Goal: Task Accomplishment & Management: Manage account settings

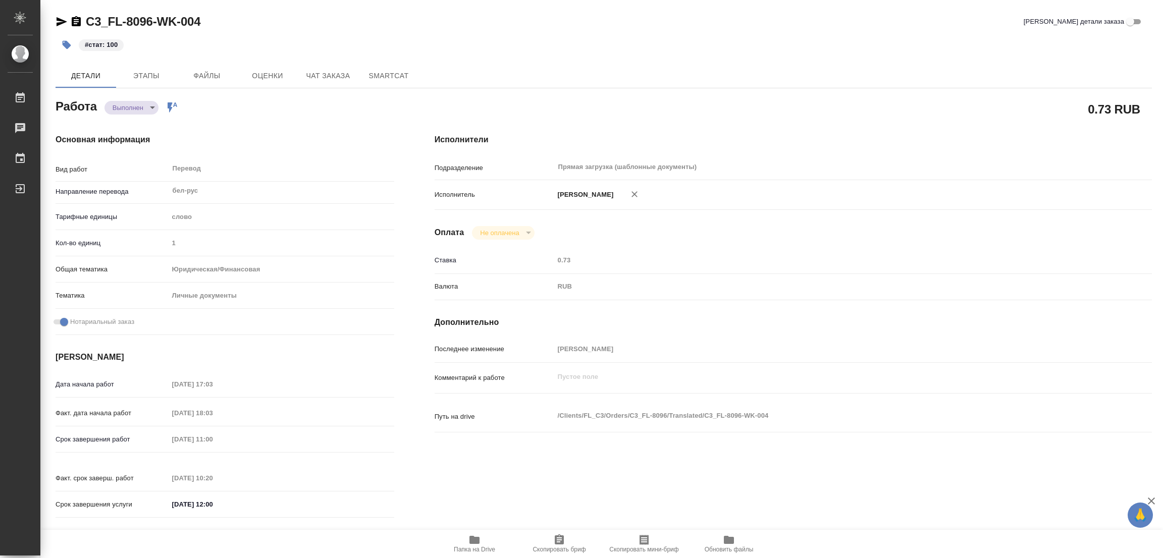
click at [854, 239] on div "Исполнители Подразделение Прямая загрузка (шаблонные документы) ​ Исполнитель П…" at bounding box center [792, 329] width 757 height 431
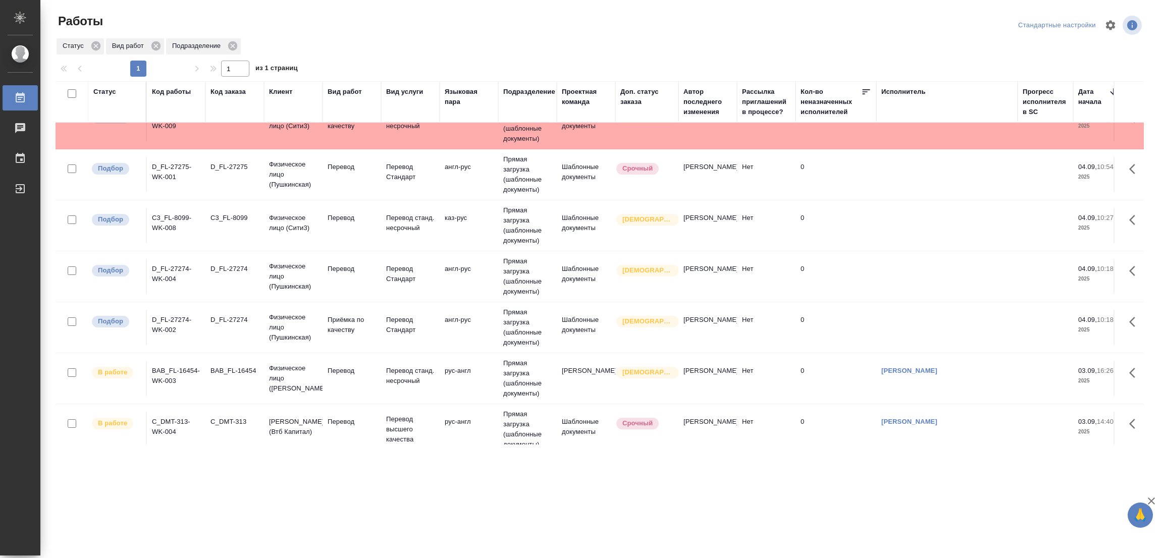
scroll to position [76, 0]
drag, startPoint x: 1017, startPoint y: 98, endPoint x: 879, endPoint y: 103, distance: 137.8
click at [922, 99] on th "Исполнитель" at bounding box center [946, 101] width 141 height 41
drag, startPoint x: 876, startPoint y: 107, endPoint x: 855, endPoint y: 225, distance: 119.0
click at [849, 112] on th "Кол-во неназначенных исполнителей" at bounding box center [835, 101] width 81 height 41
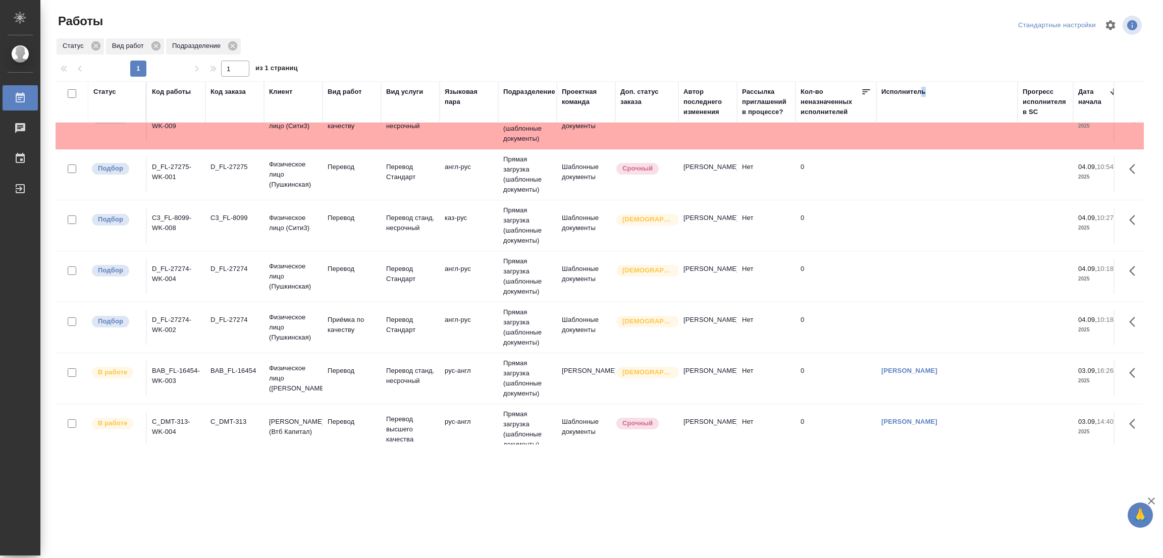
click at [855, 225] on td "0" at bounding box center [835, 225] width 81 height 35
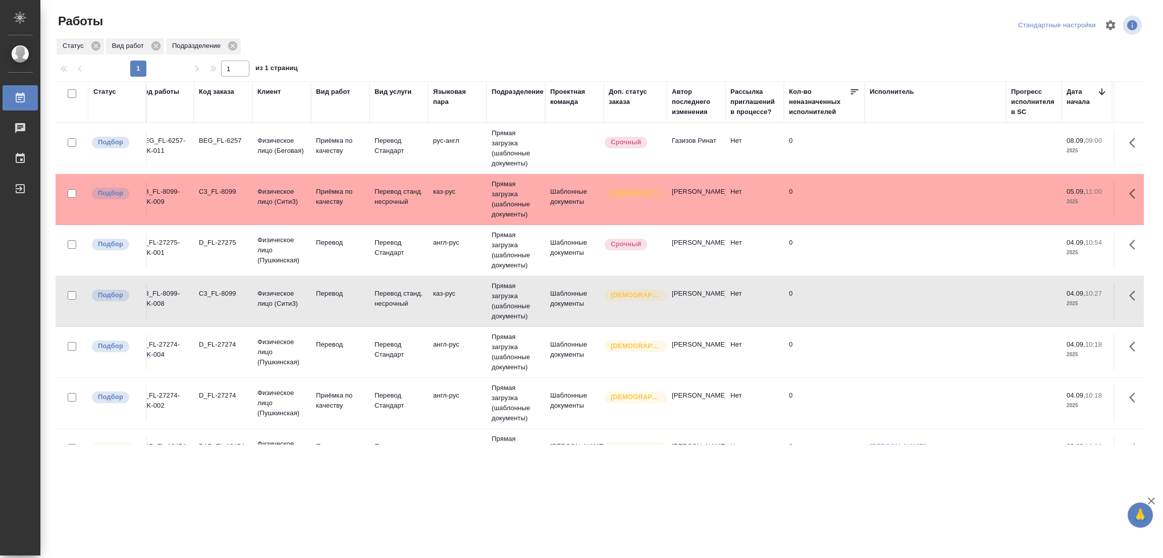
scroll to position [0, 0]
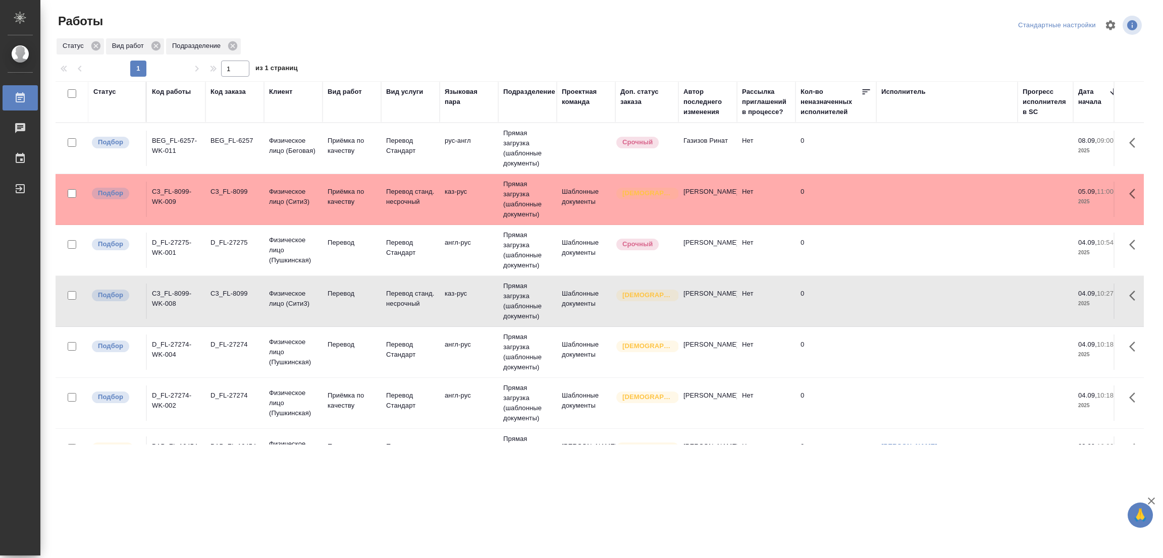
click at [229, 289] on div "C3_FL-8099" at bounding box center [234, 294] width 48 height 10
click at [224, 345] on div "D_FL-27274" at bounding box center [234, 345] width 48 height 10
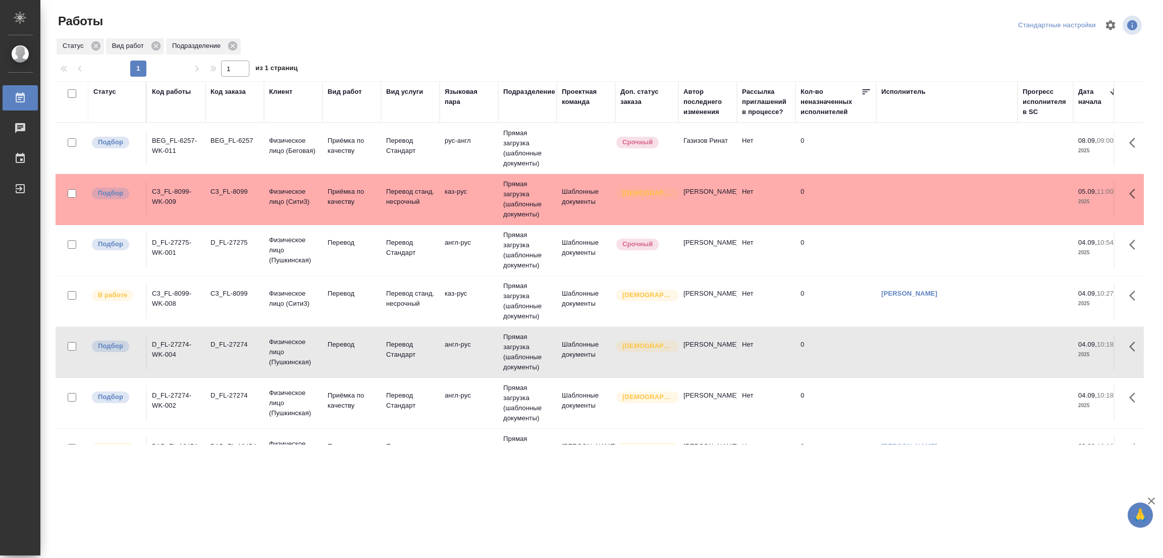
click at [224, 345] on div "D_FL-27274" at bounding box center [234, 345] width 48 height 10
click at [223, 345] on div "D_FL-27274" at bounding box center [234, 345] width 48 height 10
click at [488, 502] on div ".cls-1 fill:#fff; AWATERA Popova Galina Работы 0 Чаты График Выйти Работы Станд…" at bounding box center [581, 279] width 1163 height 558
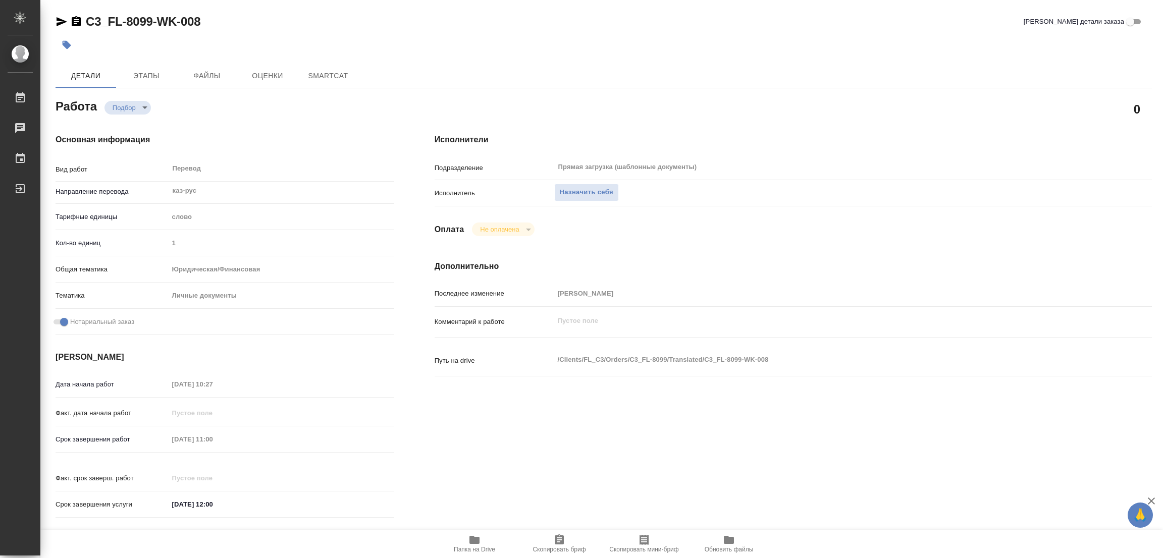
type textarea "x"
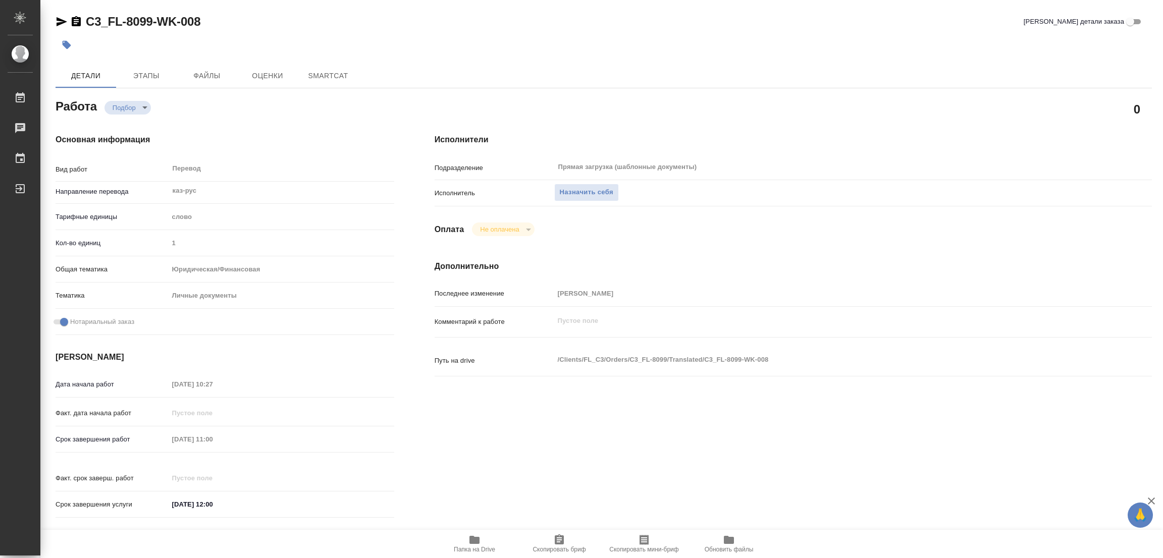
type textarea "x"
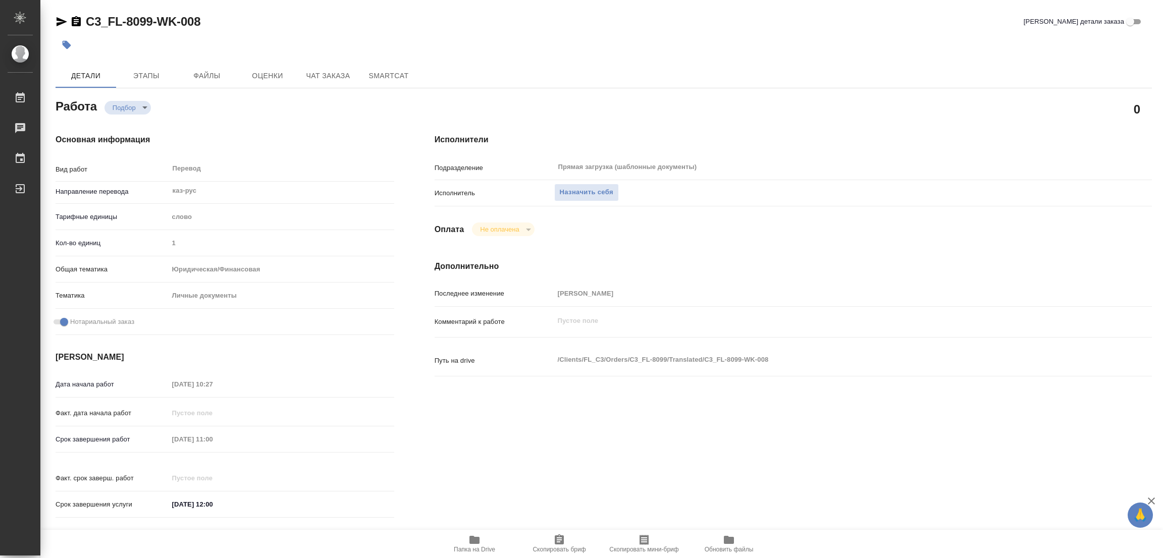
type textarea "x"
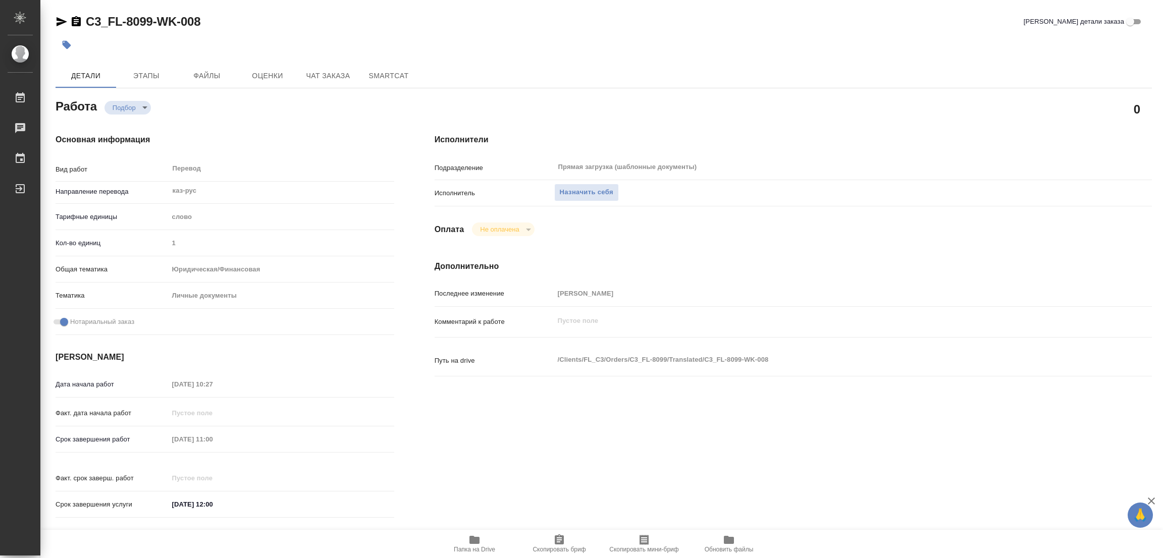
type textarea "x"
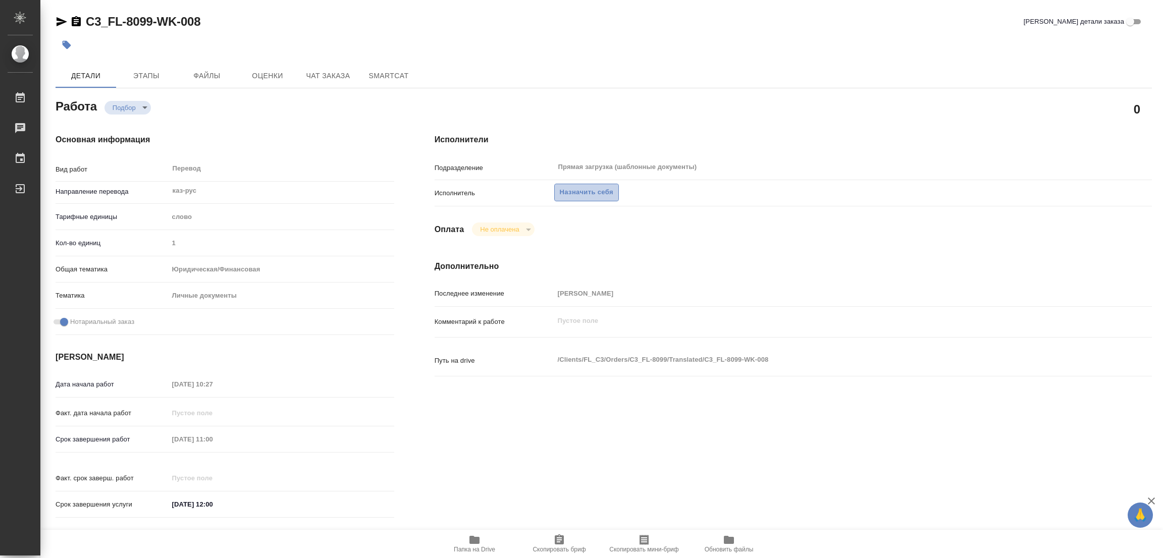
click at [582, 195] on span "Назначить себя" at bounding box center [586, 193] width 53 height 12
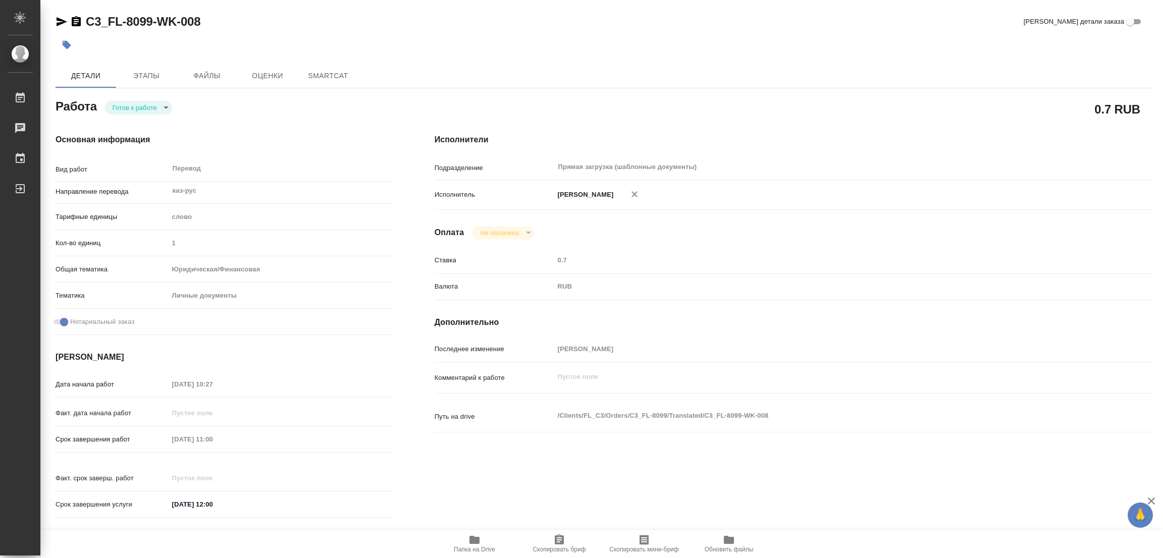
type textarea "x"
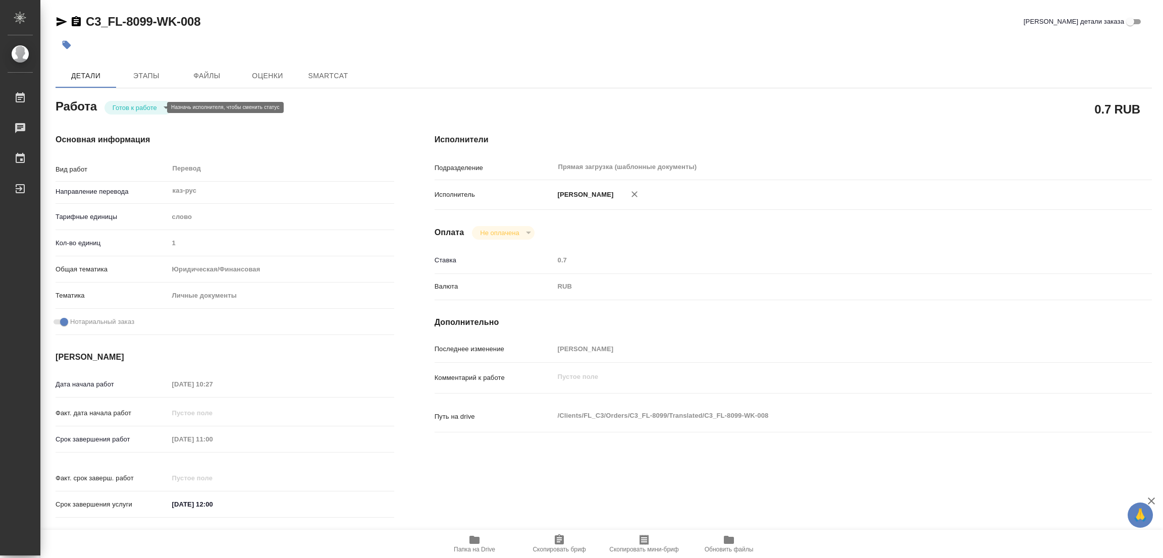
type textarea "x"
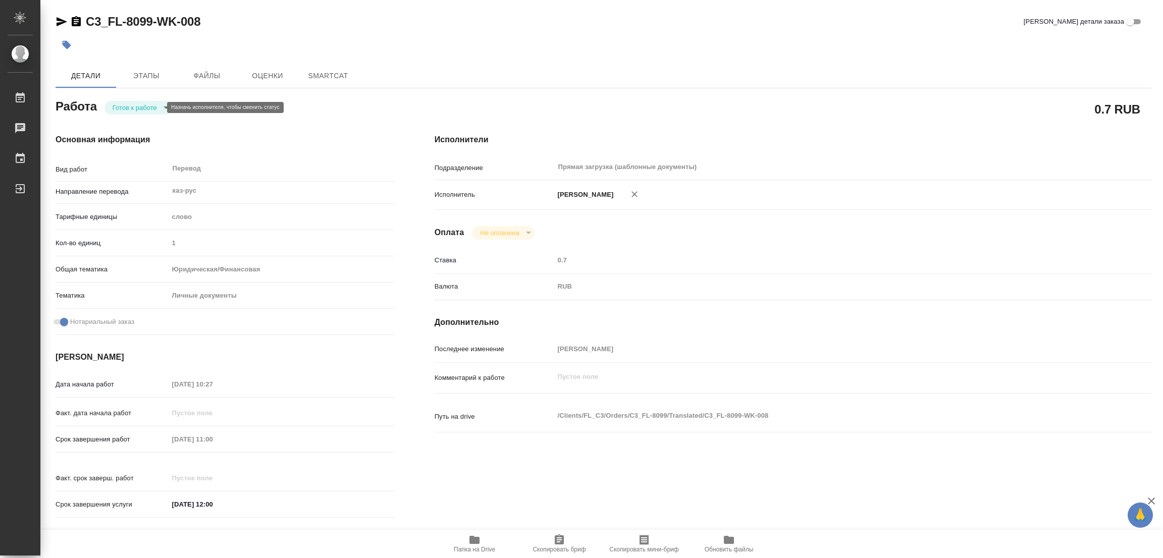
click at [126, 108] on body "🙏 .cls-1 fill:#fff; AWATERA Popova Galina Работы Чаты График Выйти C3_FL-8099-W…" at bounding box center [581, 279] width 1163 height 558
click at [126, 108] on button "В работе" at bounding box center [129, 107] width 33 height 11
type textarea "x"
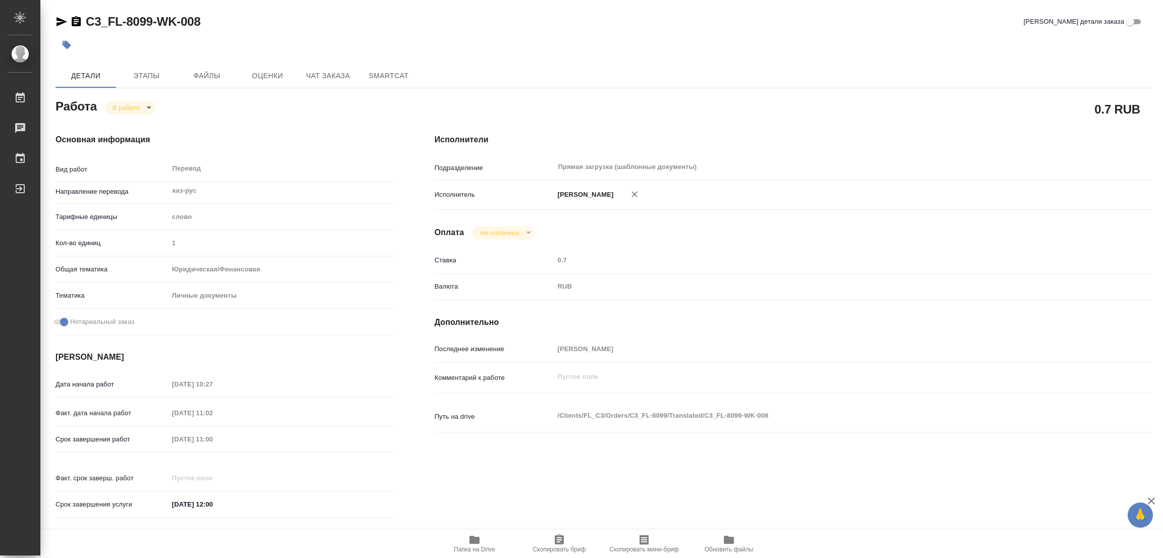
type textarea "x"
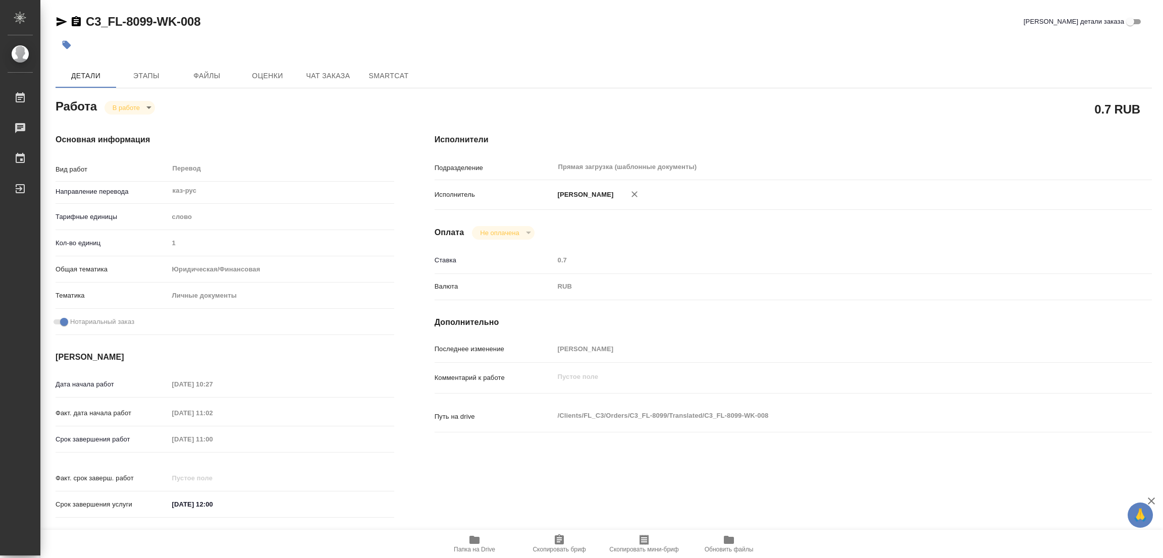
type textarea "x"
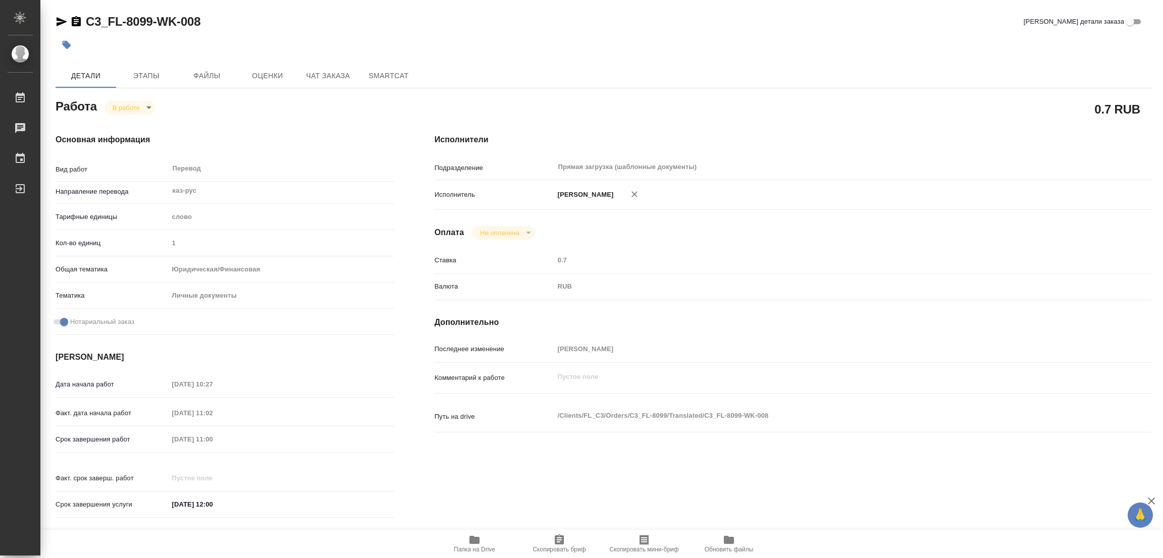
type textarea "x"
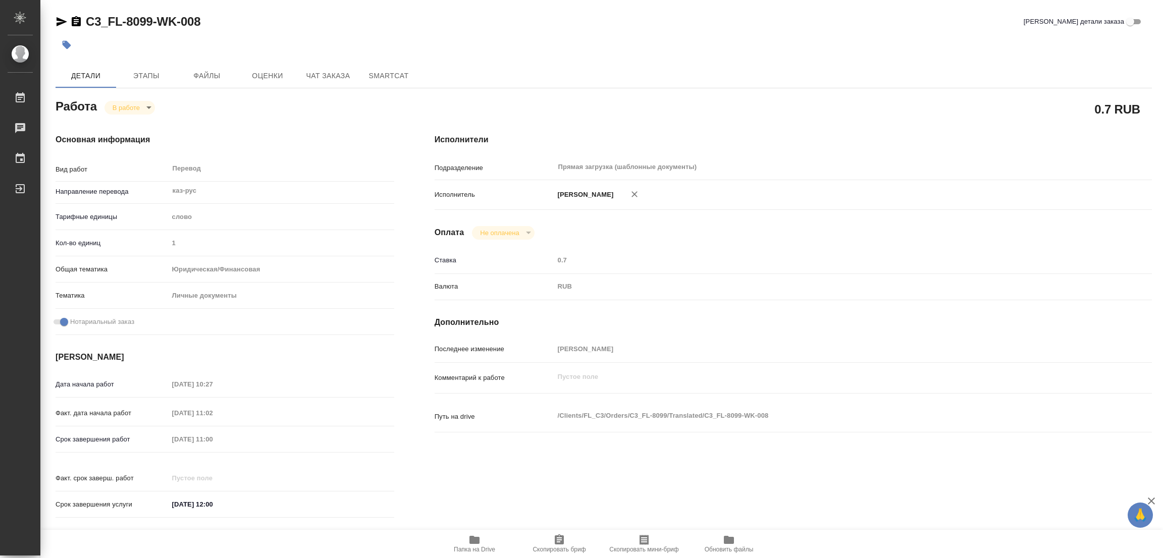
type textarea "x"
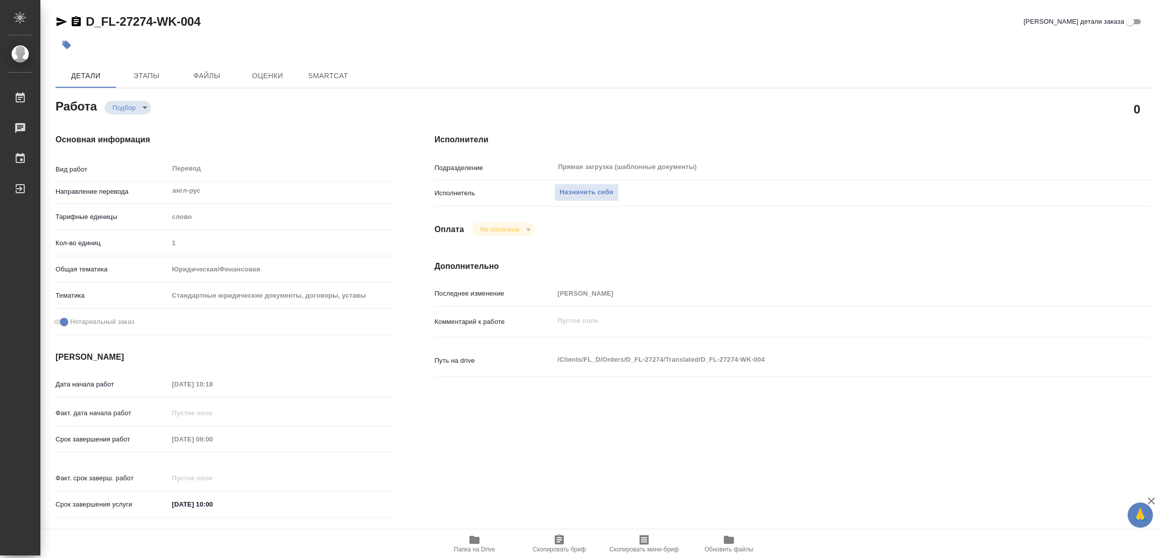
type textarea "x"
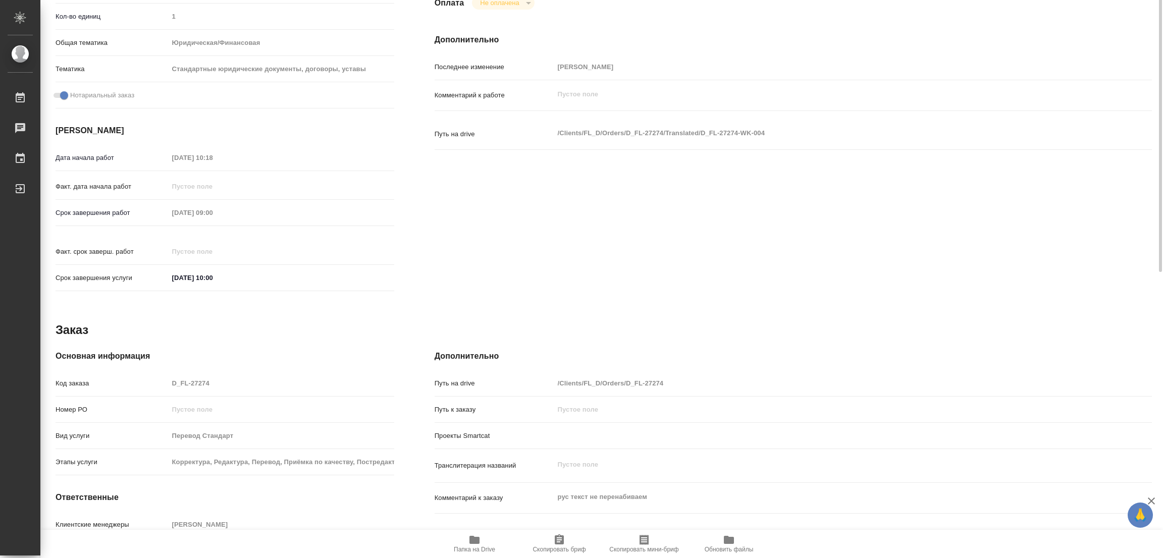
scroll to position [278, 0]
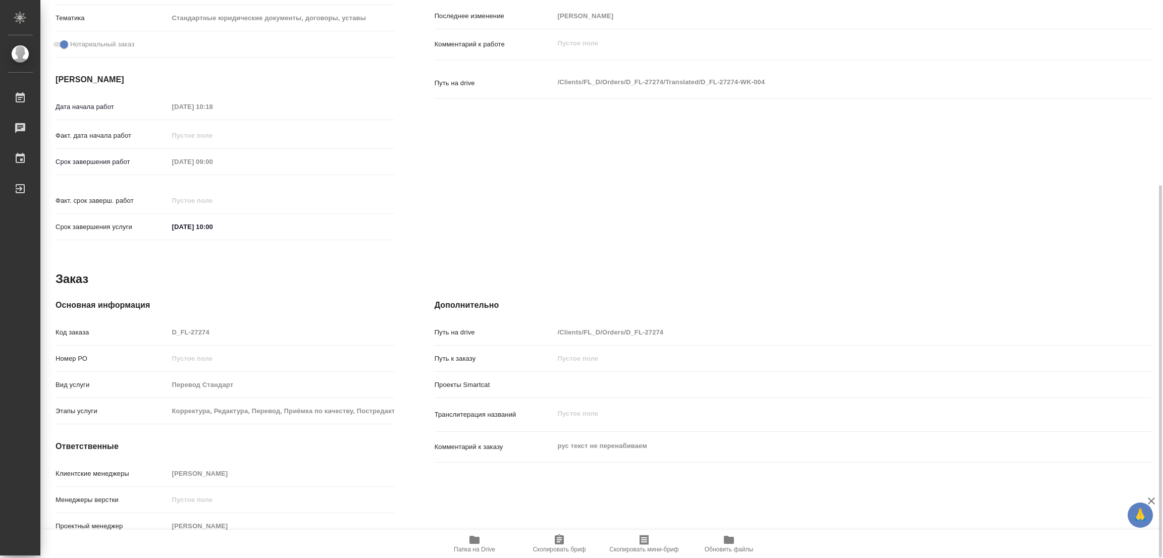
type textarea "x"
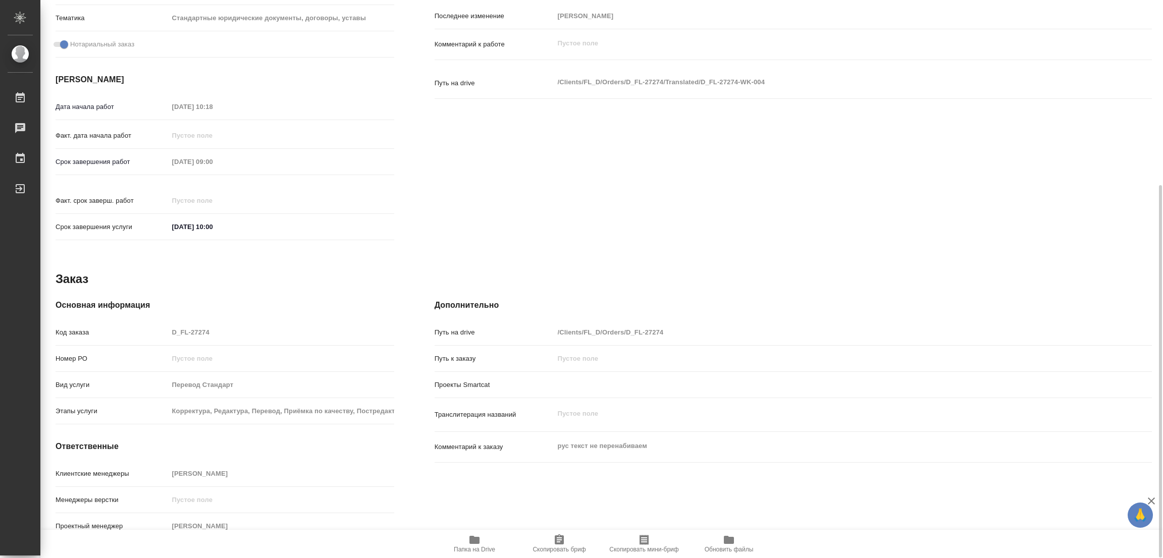
type textarea "x"
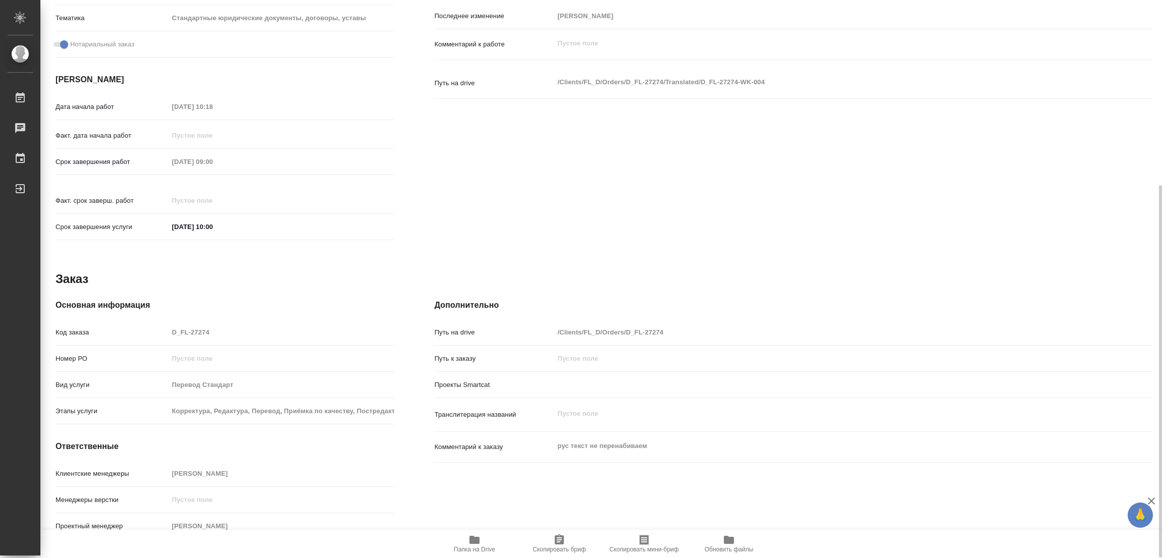
type textarea "x"
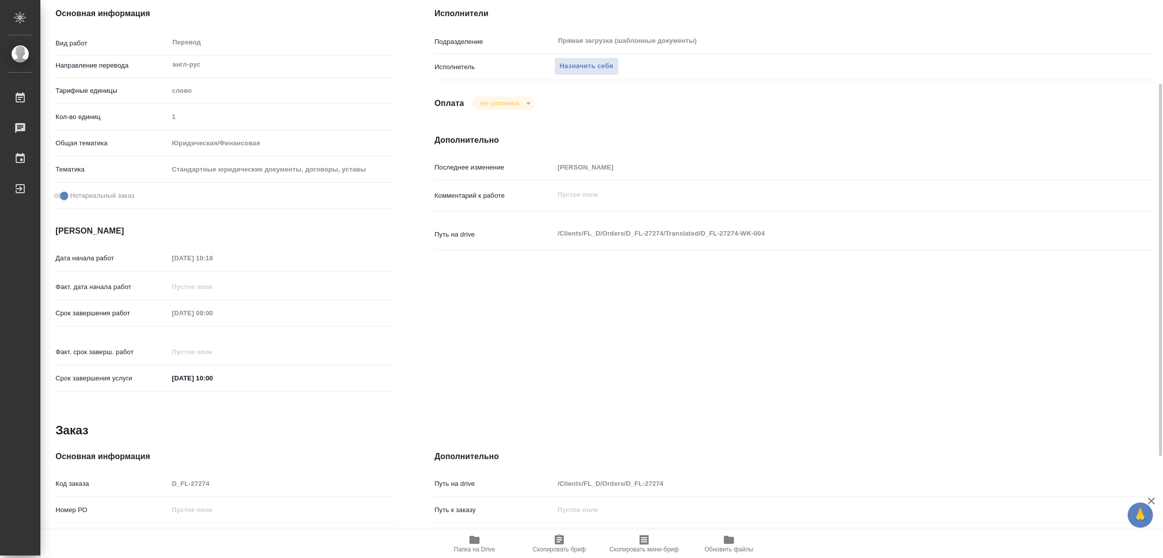
scroll to position [0, 0]
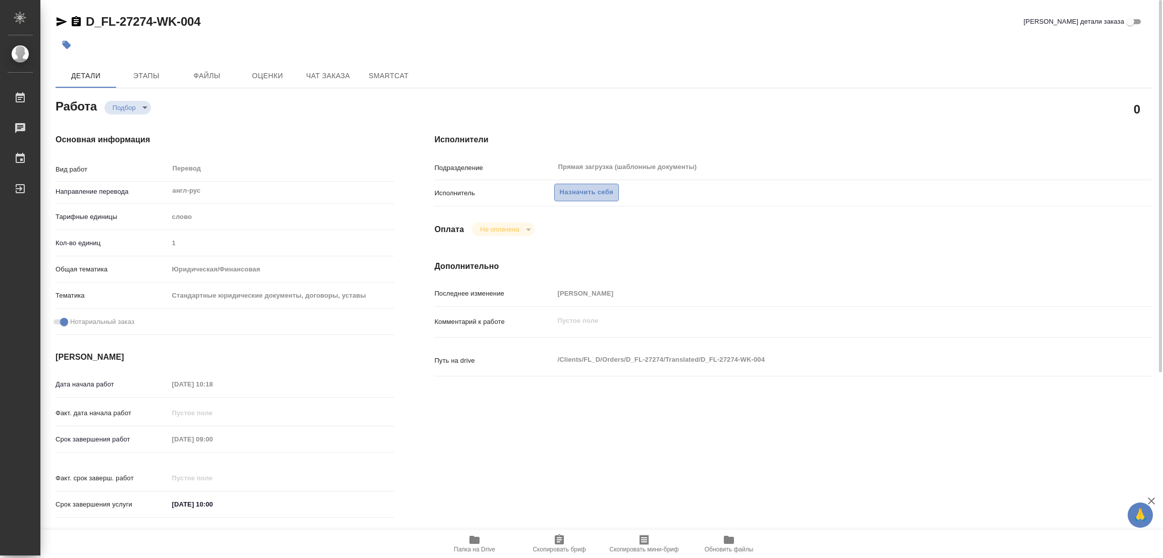
click at [582, 189] on span "Назначить себя" at bounding box center [586, 193] width 53 height 12
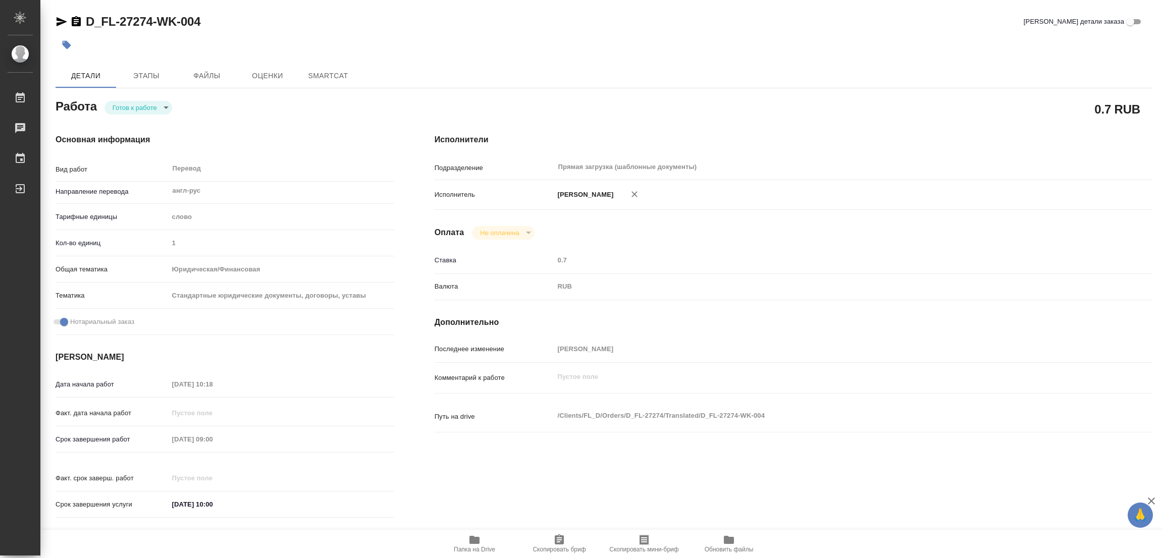
type textarea "x"
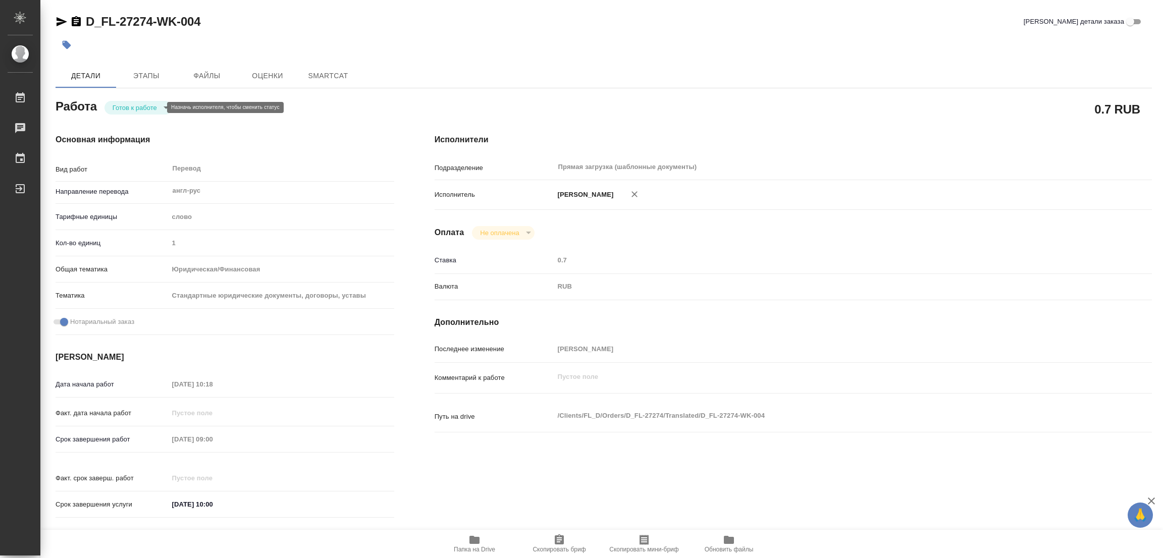
type textarea "x"
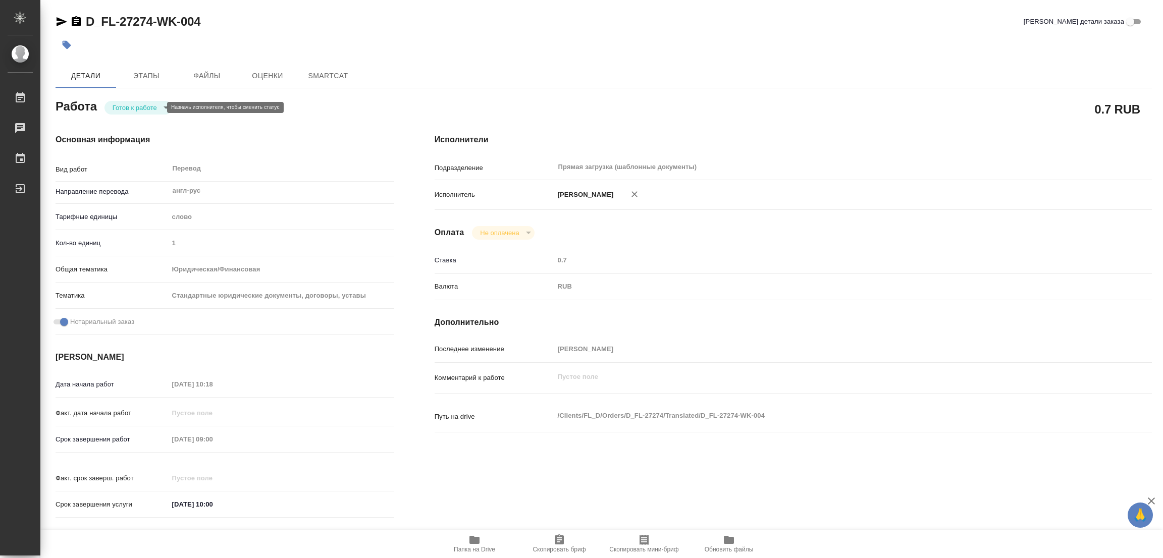
click at [132, 106] on body "🙏 .cls-1 fill:#fff; AWATERA [PERSON_NAME] Работы Чаты График Выйти D_FL-27274-W…" at bounding box center [581, 279] width 1163 height 558
click at [132, 107] on button "В работе" at bounding box center [129, 107] width 33 height 11
type textarea "x"
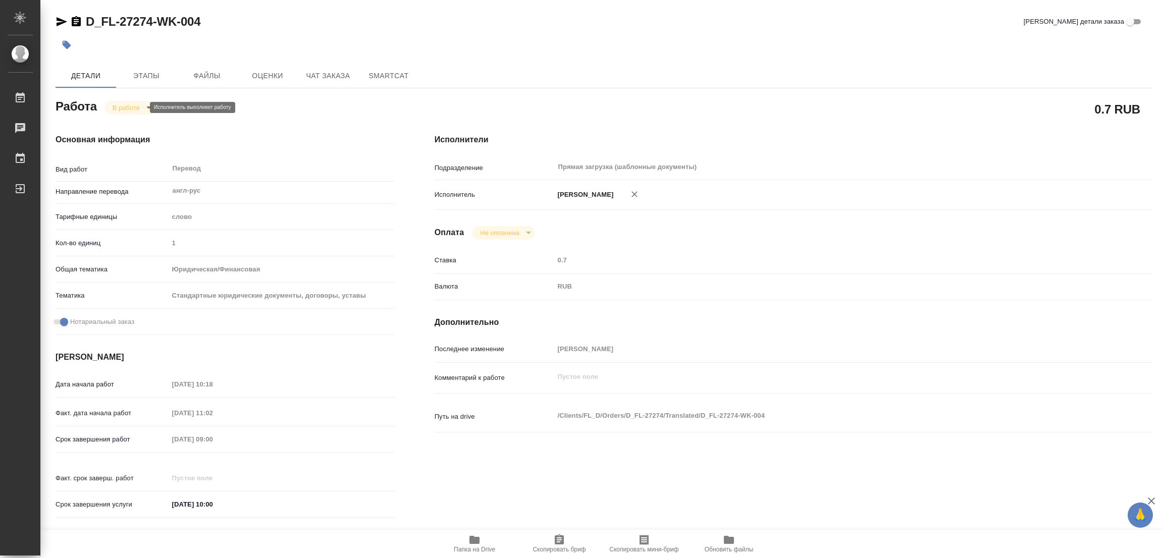
type textarea "x"
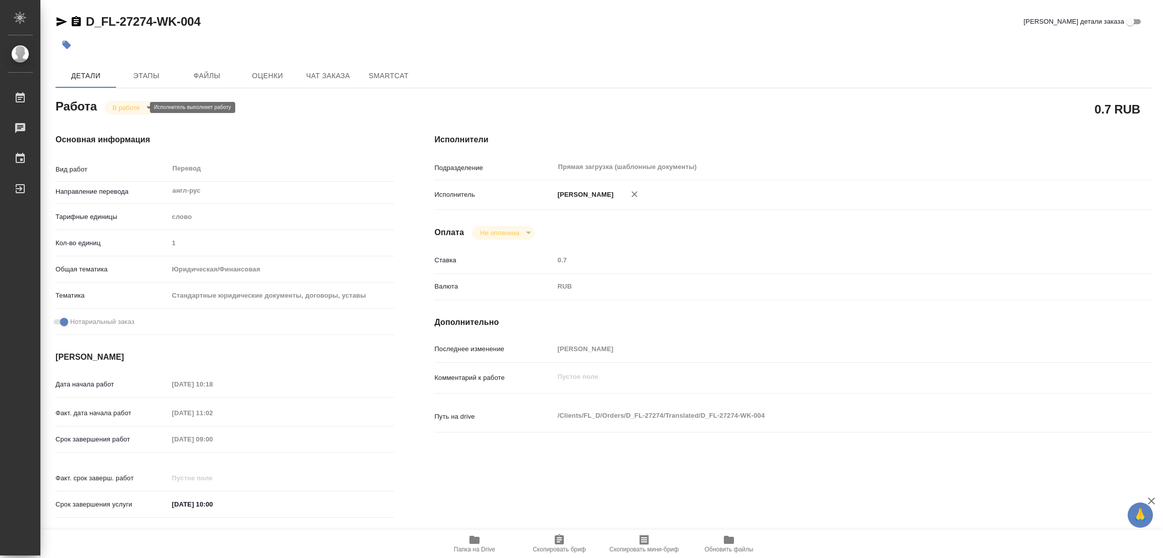
type textarea "x"
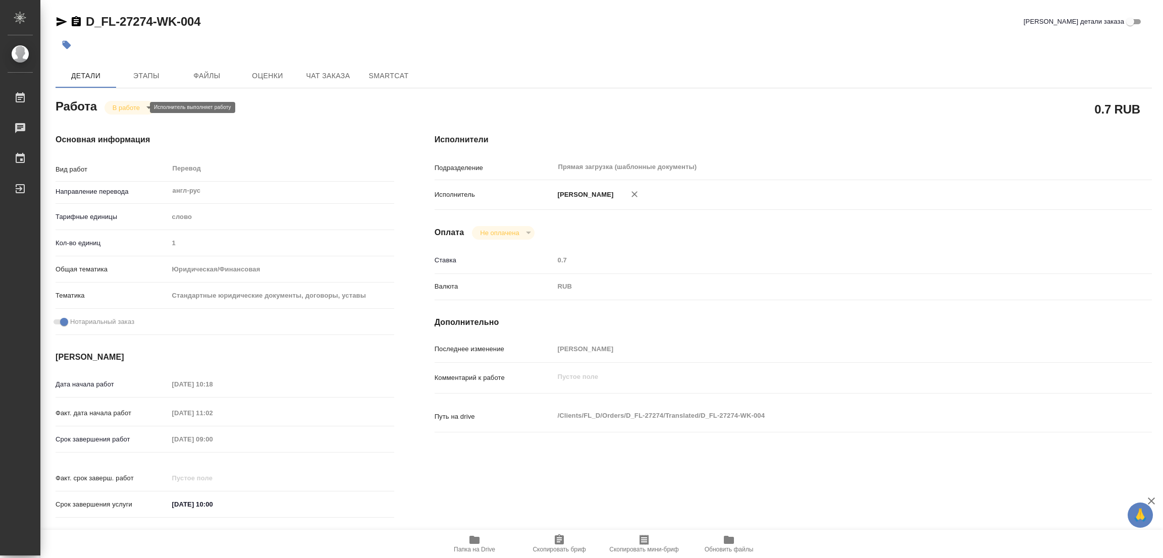
type textarea "x"
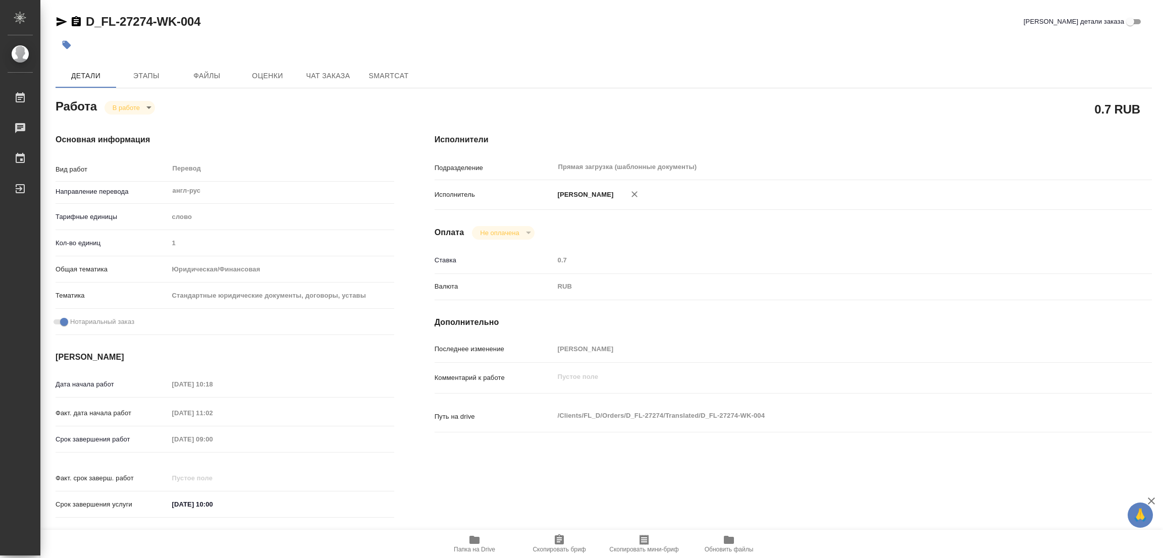
type textarea "x"
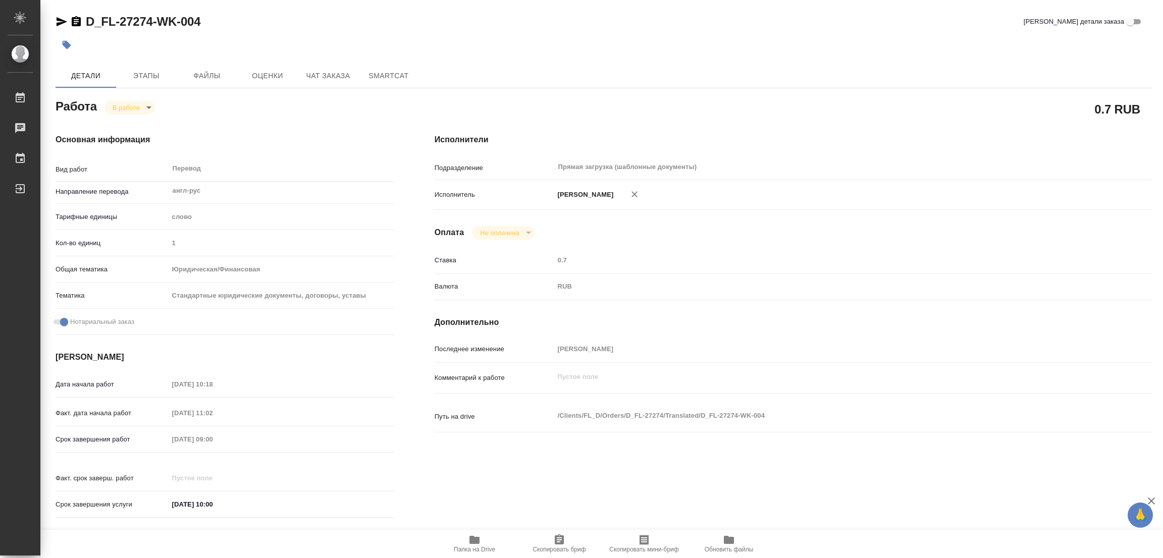
type textarea "x"
